Goal: Check status: Check status

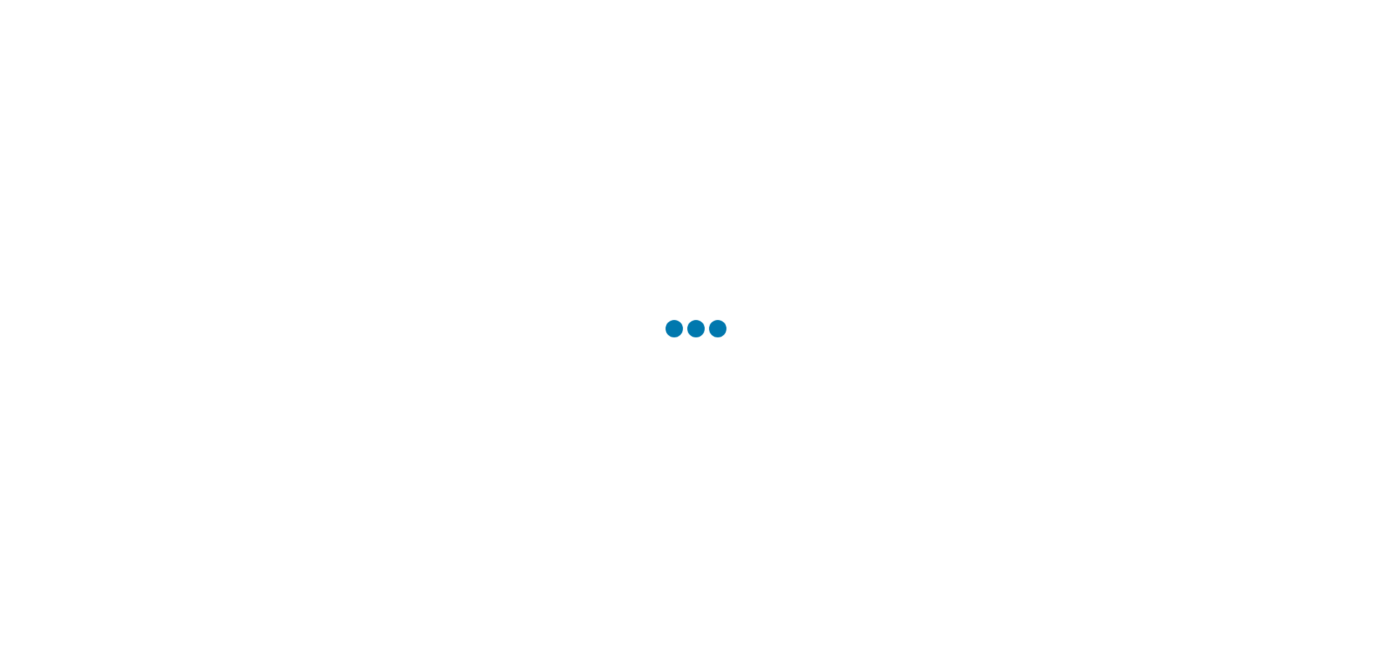
click at [699, 366] on div at bounding box center [696, 330] width 1392 height 661
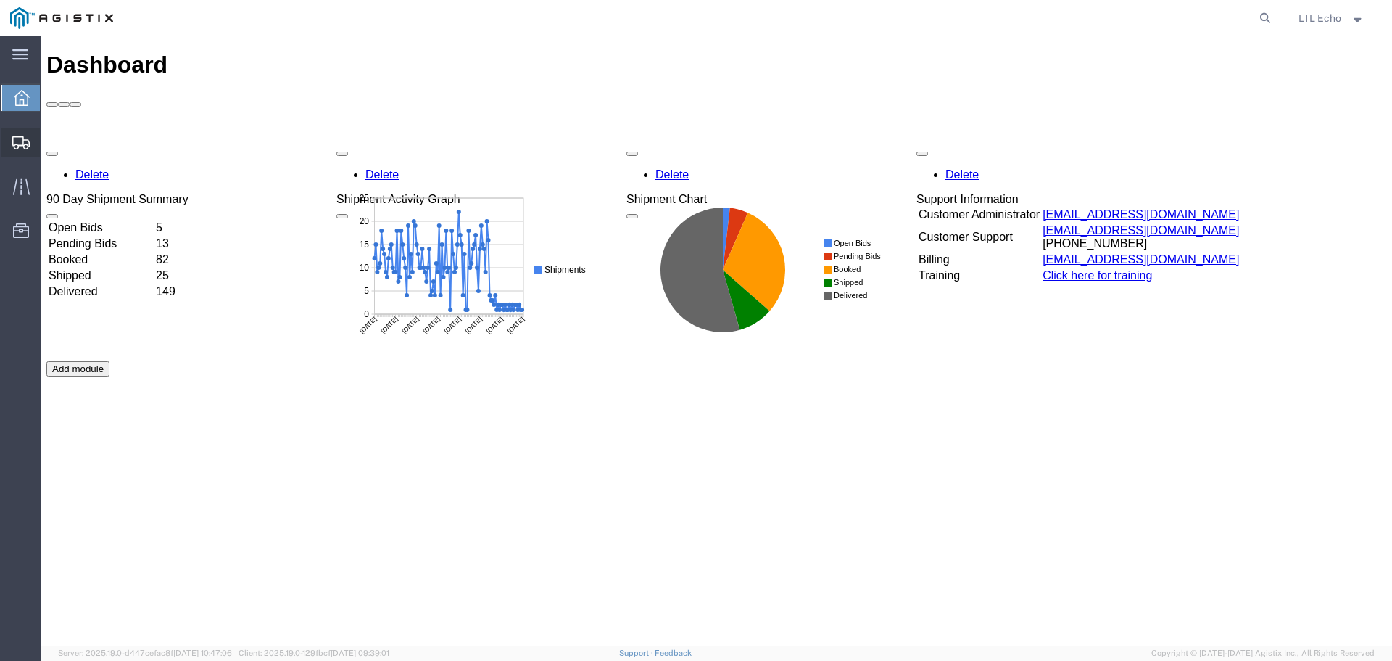
click at [24, 148] on icon at bounding box center [20, 142] width 17 height 13
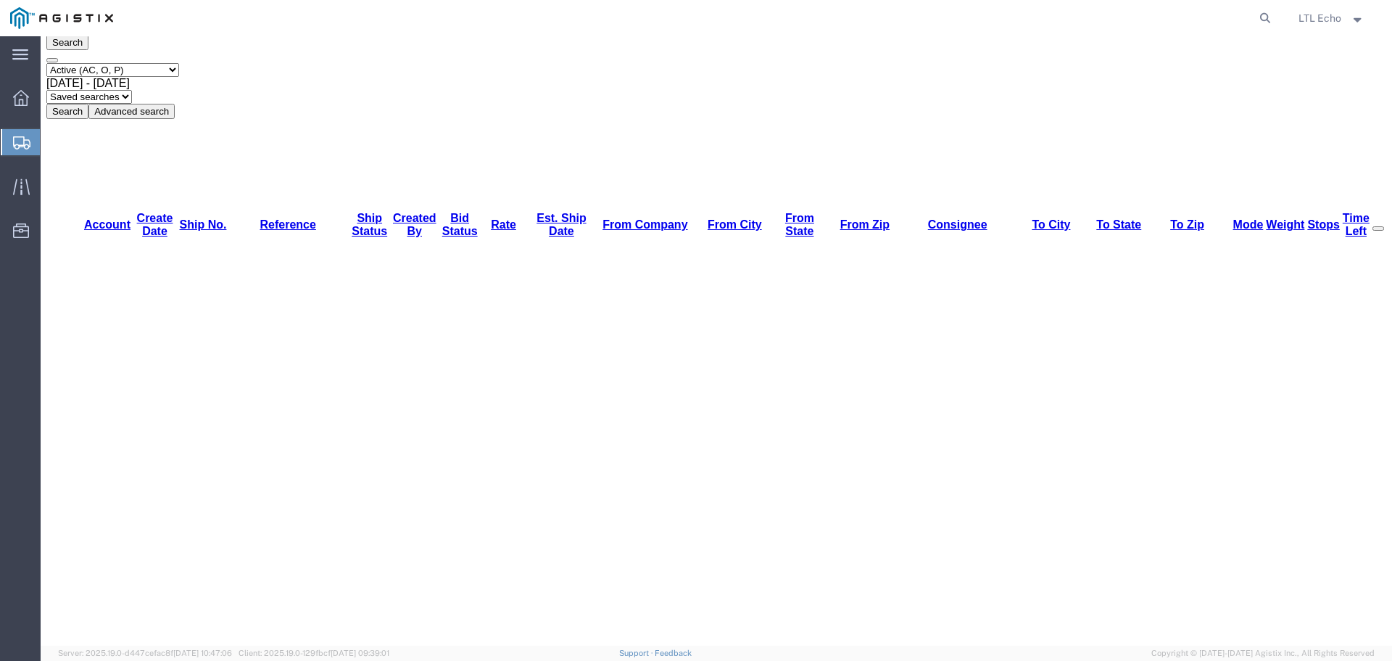
scroll to position [73, 0]
click at [1268, 16] on icon at bounding box center [1265, 18] width 20 height 20
paste input "56878215"
click at [1268, 12] on icon at bounding box center [1265, 18] width 20 height 20
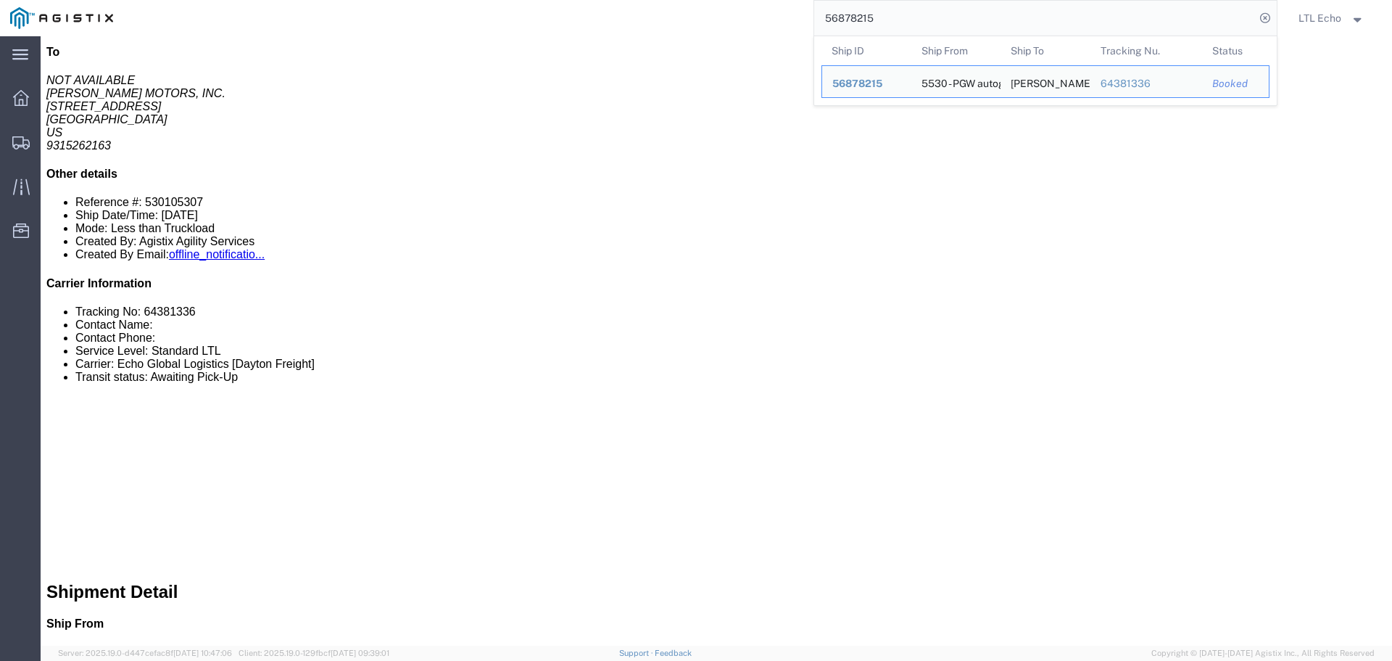
scroll to position [363, 0]
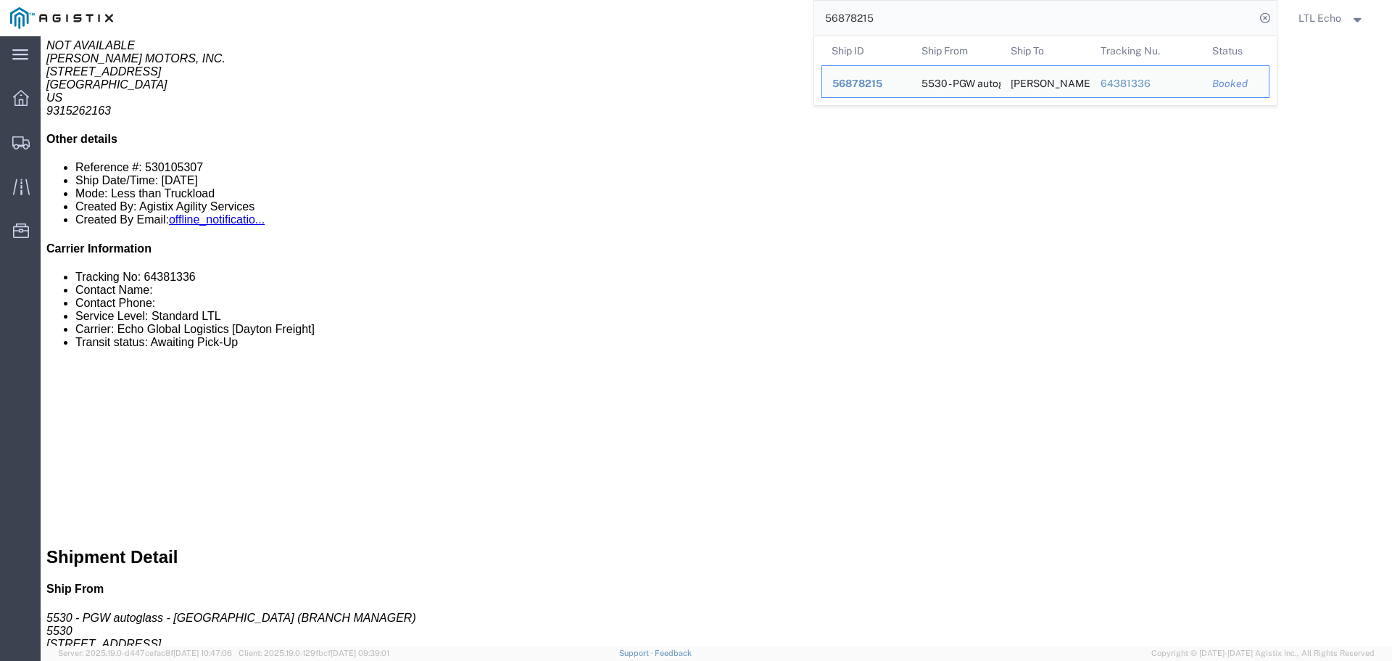
drag, startPoint x: 218, startPoint y: 493, endPoint x: 33, endPoint y: 495, distance: 184.9
click p "To: [EMAIL_ADDRESS][DOMAIN_NAME]"
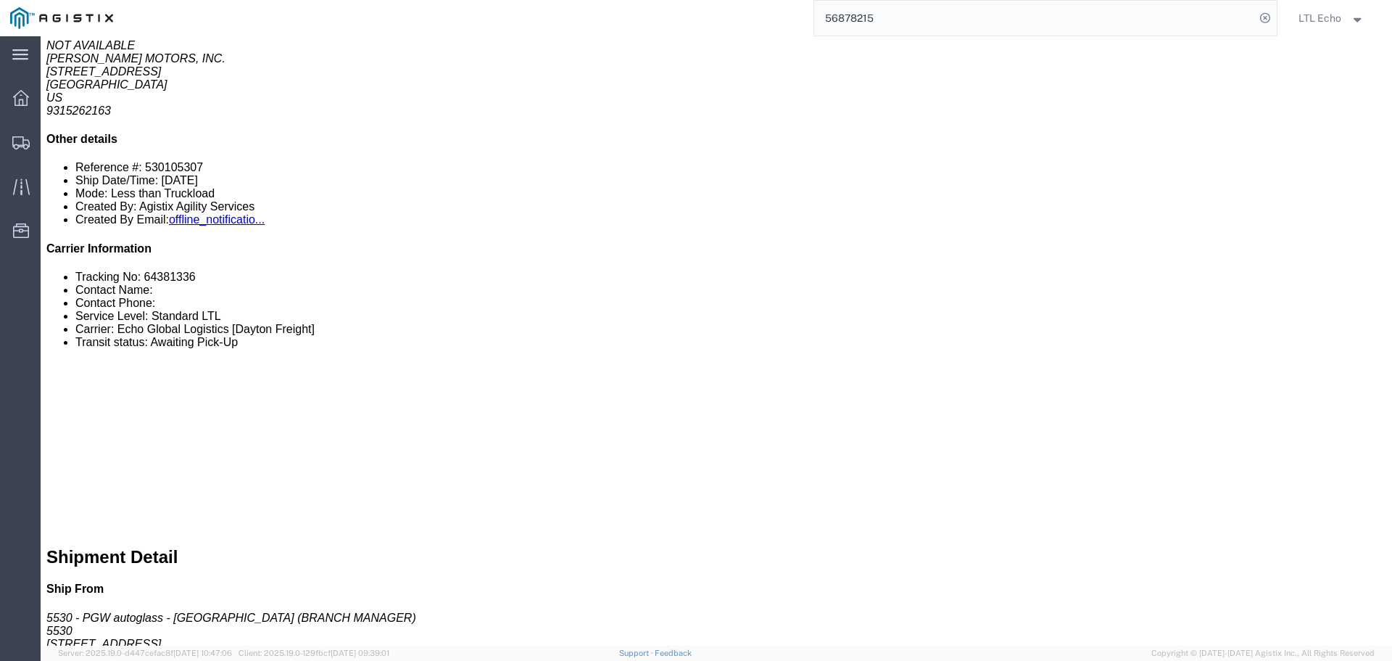
copy b "[EMAIL_ADDRESS][DOMAIN_NAME]"
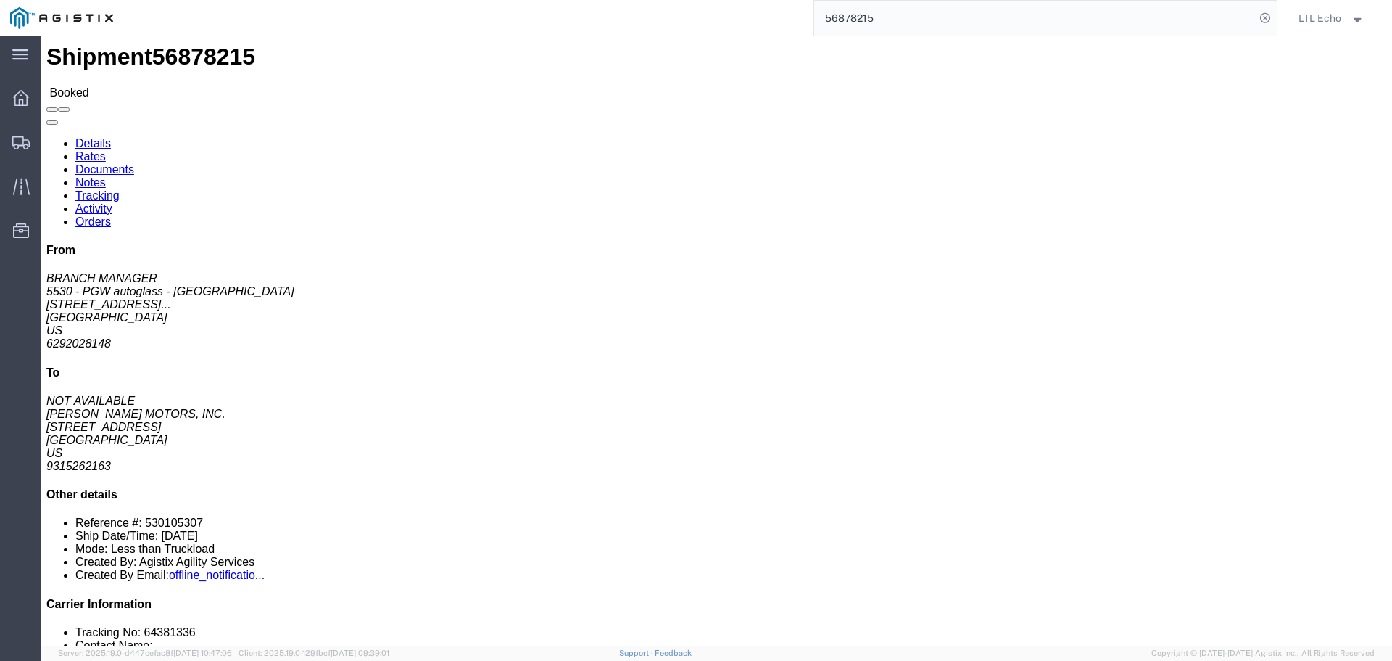
scroll to position [0, 0]
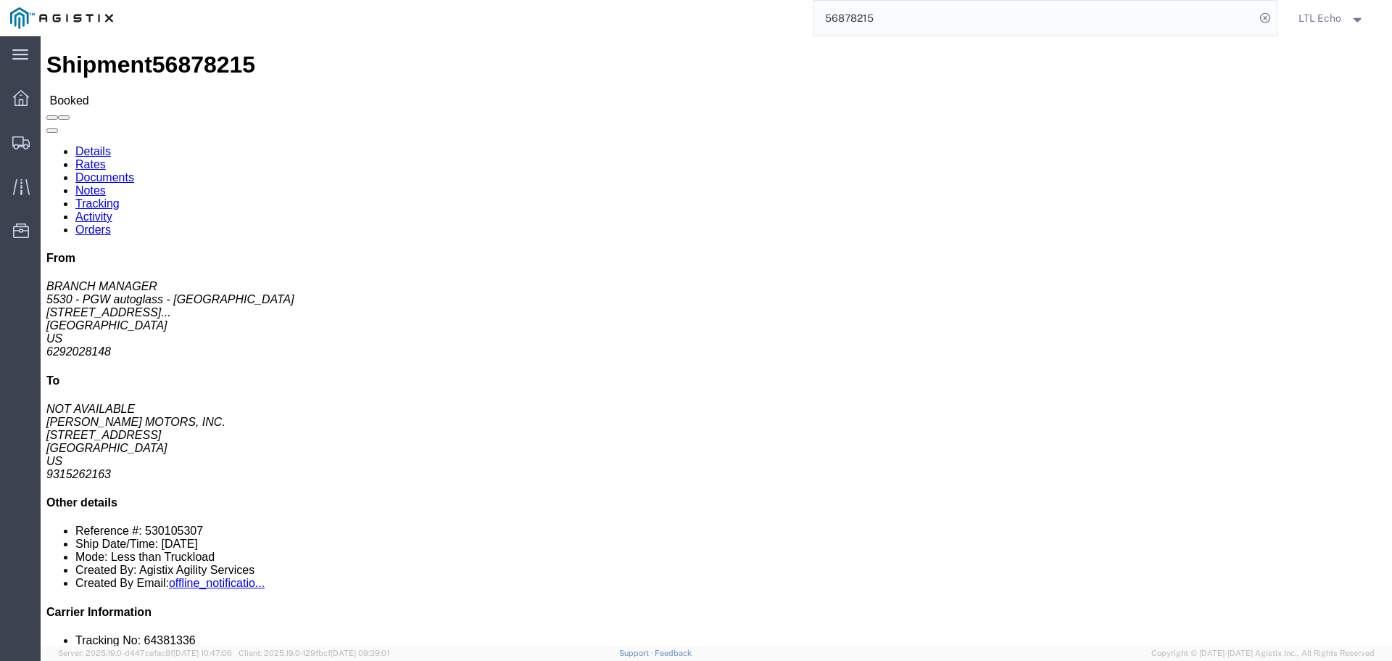
click at [974, 26] on input "56878215" at bounding box center [1034, 18] width 441 height 35
type input "5"
paste input "56878313"
click at [1267, 20] on icon at bounding box center [1265, 18] width 20 height 20
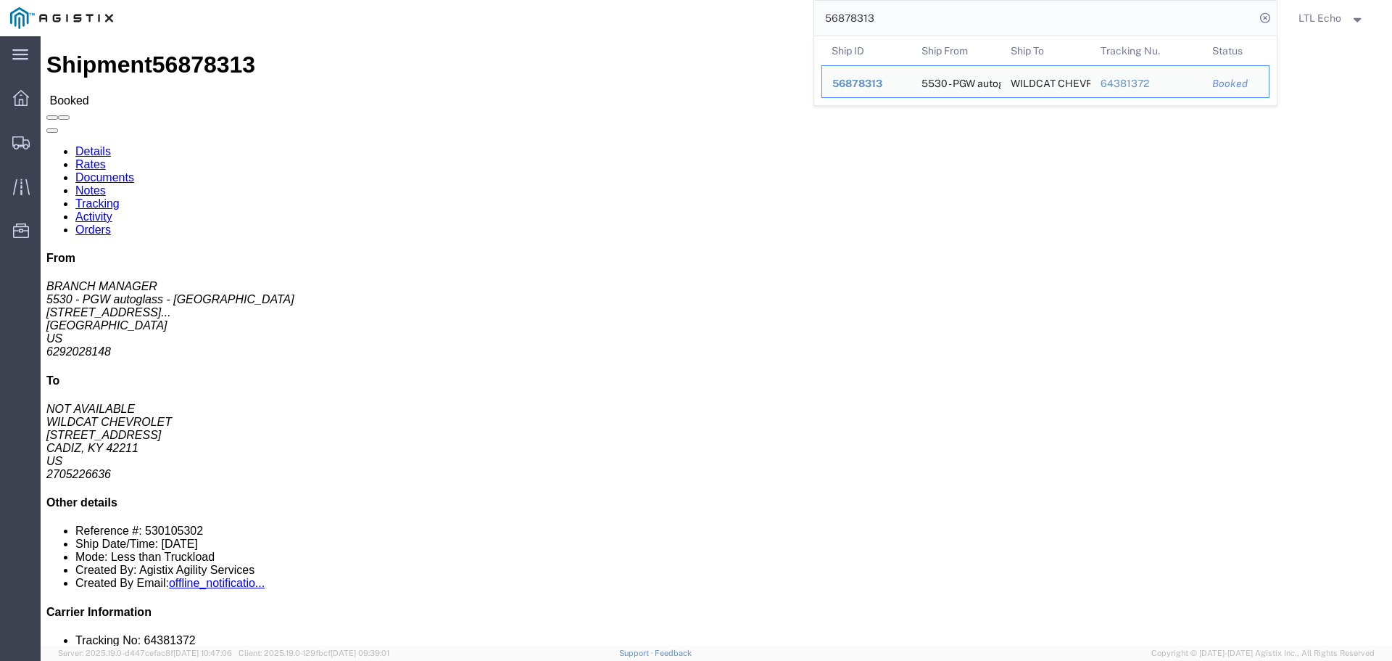
drag, startPoint x: 942, startPoint y: 24, endPoint x: 930, endPoint y: 29, distance: 12.7
click at [934, 26] on input "56878313" at bounding box center [1034, 18] width 441 height 35
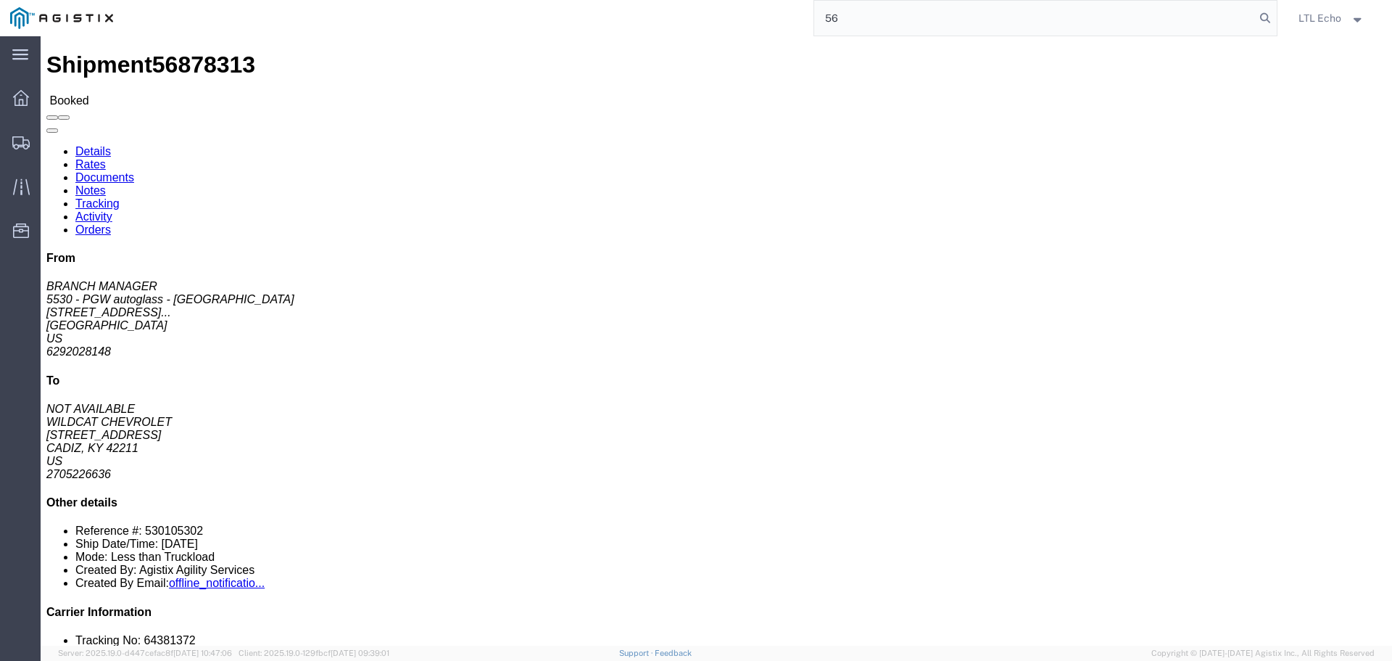
type input "5"
paste input "56837871"
type input "56837871"
click at [1266, 17] on icon at bounding box center [1265, 18] width 20 height 20
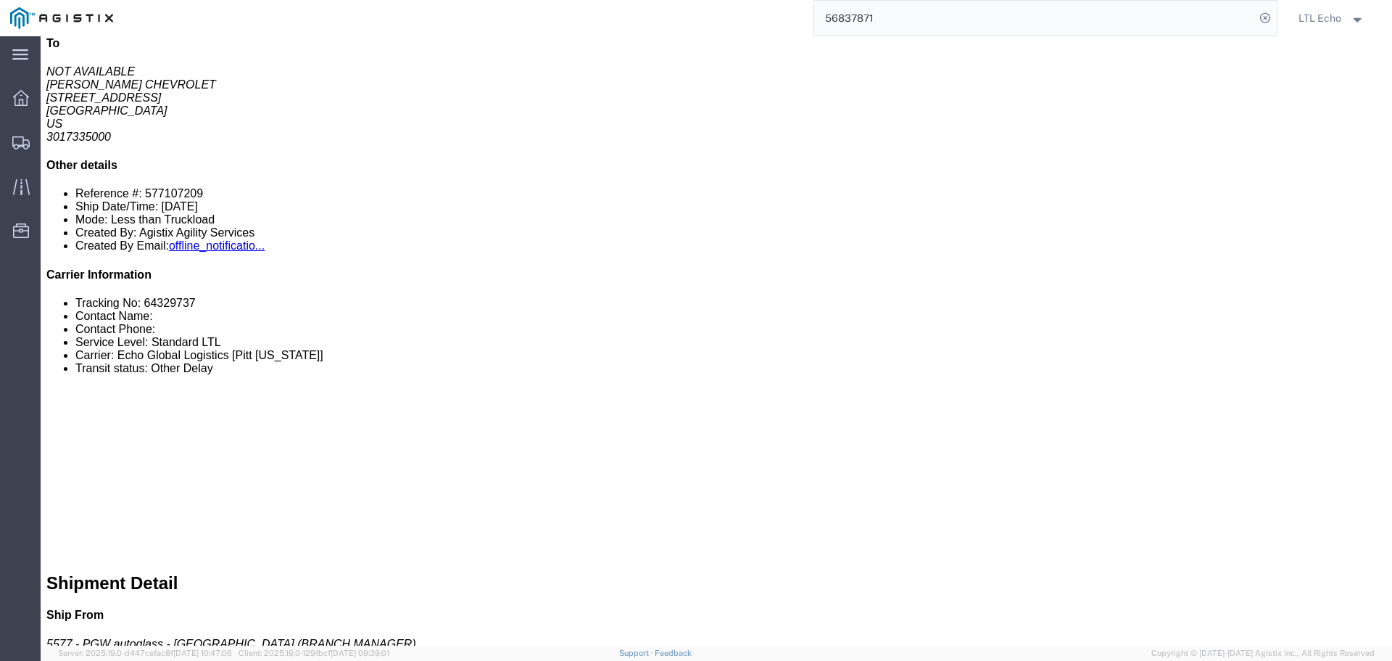
scroll to position [363, 0]
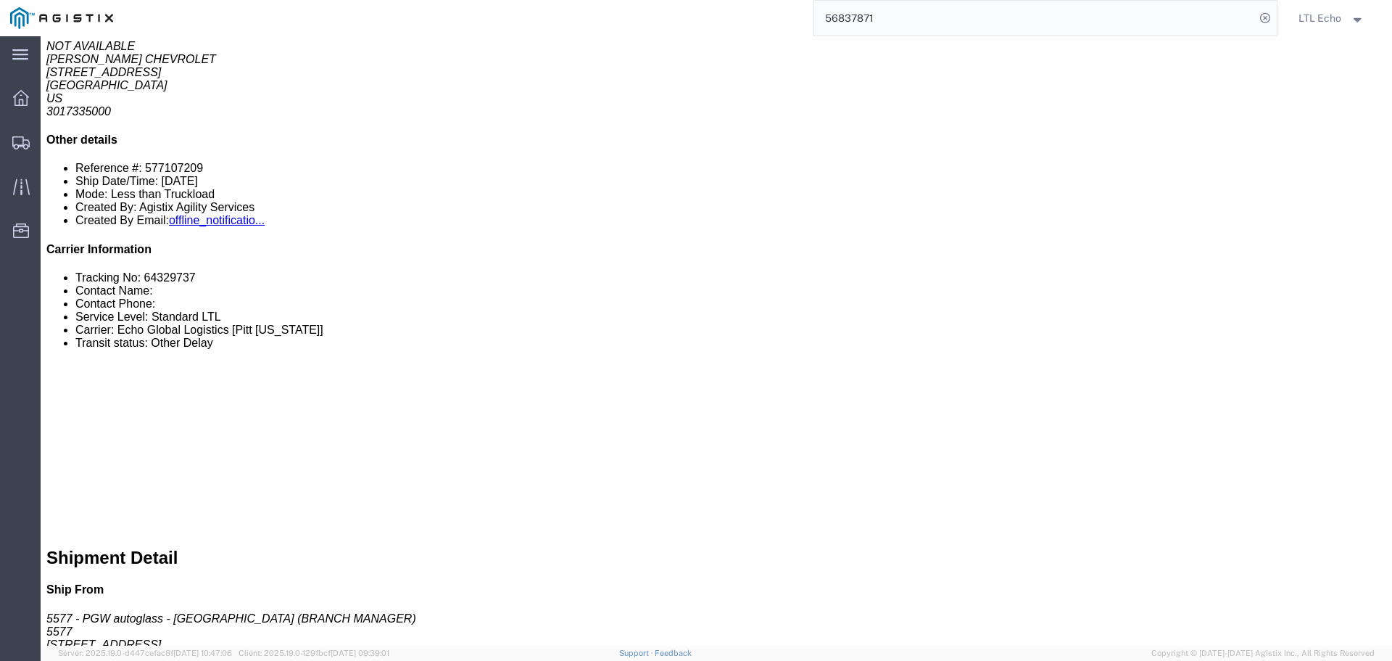
drag, startPoint x: 159, startPoint y: 483, endPoint x: 35, endPoint y: 481, distance: 124.0
click p "To: [EMAIL_ADDRESS][DOMAIN_NAME]"
copy b "[EMAIL_ADDRESS][DOMAIN_NAME]"
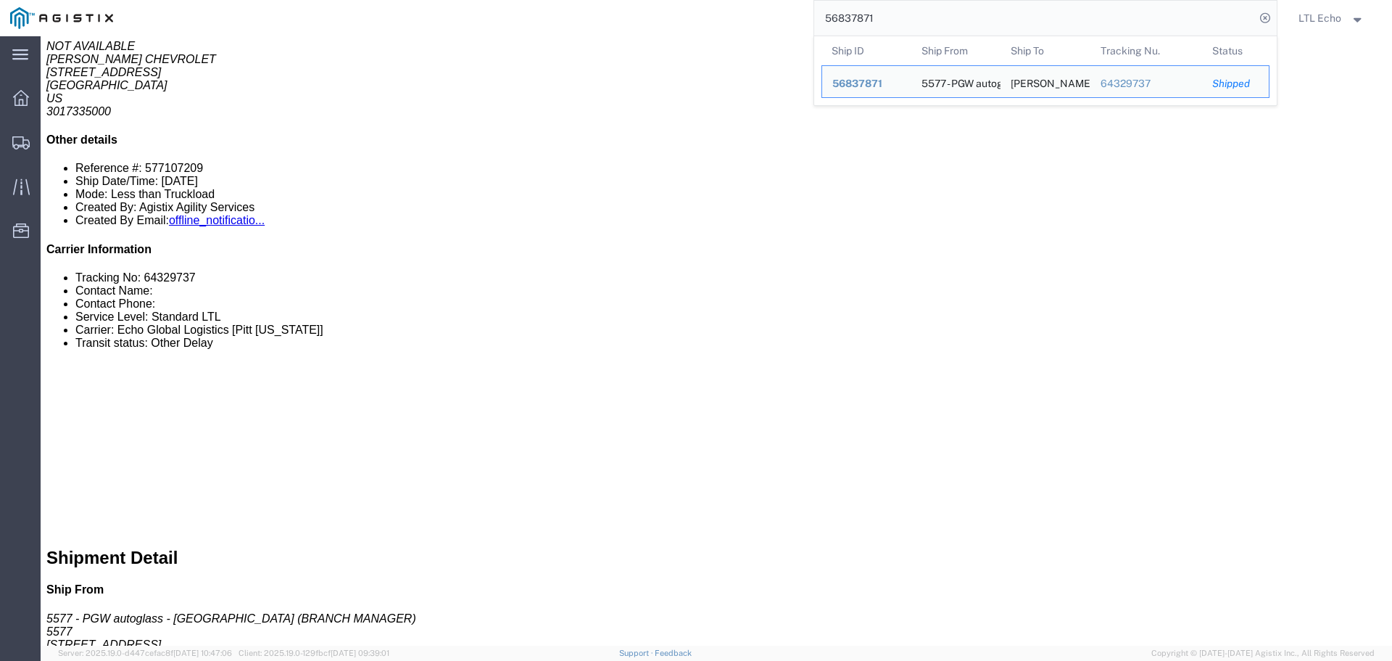
click at [898, 12] on input "56837871" at bounding box center [1034, 18] width 441 height 35
drag, startPoint x: 897, startPoint y: 12, endPoint x: 755, endPoint y: 15, distance: 142.1
click at [755, 15] on div "56837871 Ship ID Ship From Ship To Tracking Nu. Status Ship ID 56837871 Ship Fr…" at bounding box center [700, 18] width 1154 height 36
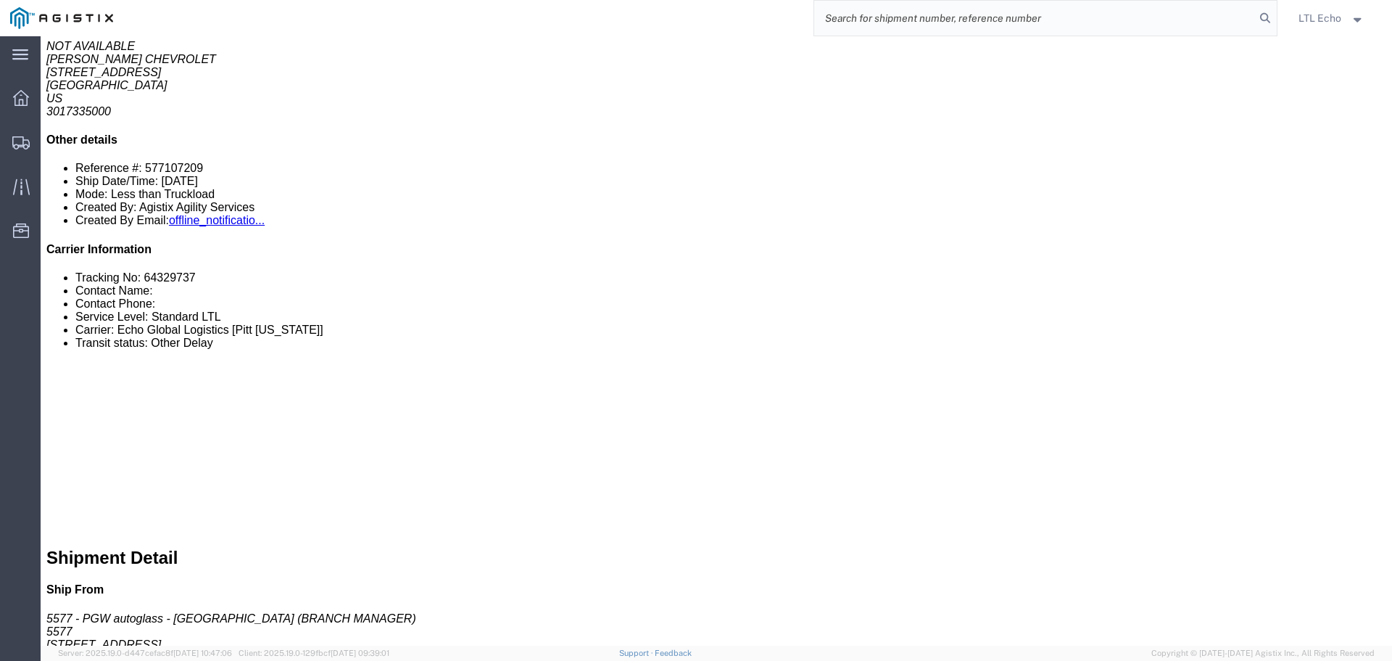
paste input "56862240"
type input "56862240"
click at [1268, 15] on icon at bounding box center [1265, 18] width 20 height 20
drag, startPoint x: 217, startPoint y: 481, endPoint x: 32, endPoint y: 484, distance: 184.9
click p "To: [EMAIL_ADDRESS][DOMAIN_NAME]"
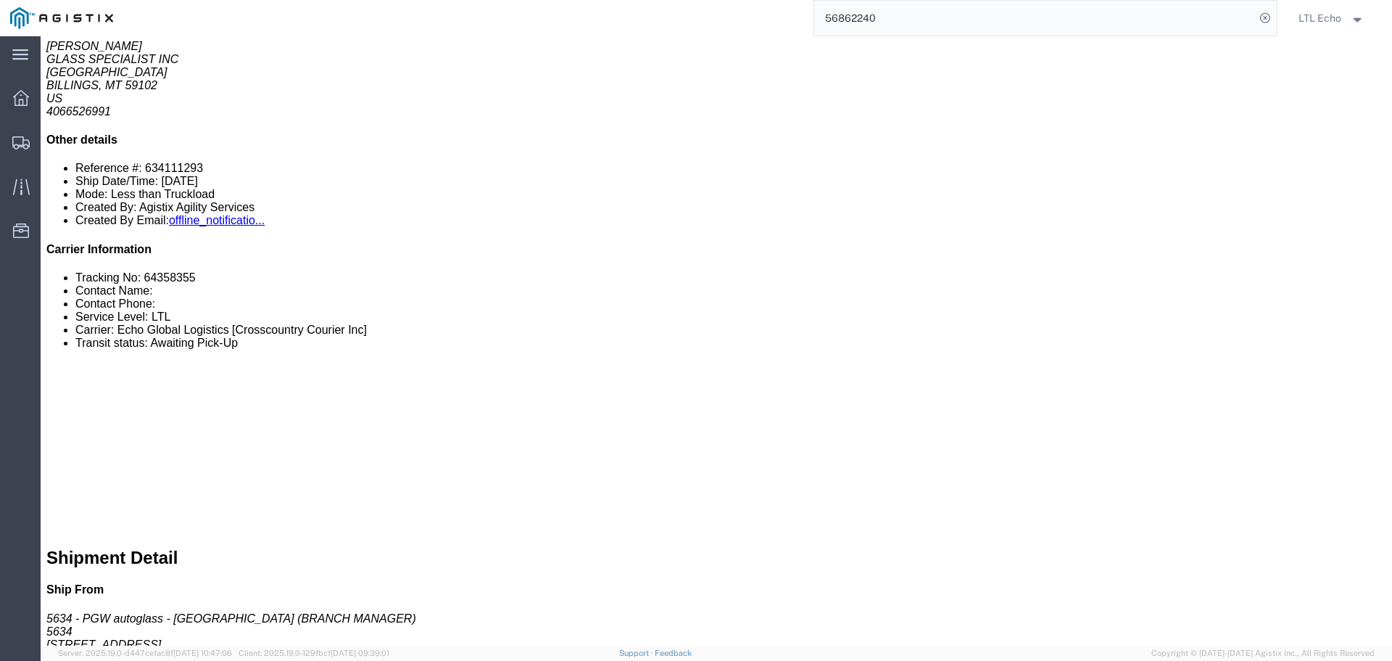
copy b "[EMAIL_ADDRESS][DOMAIN_NAME]"
